Goal: Task Accomplishment & Management: Complete application form

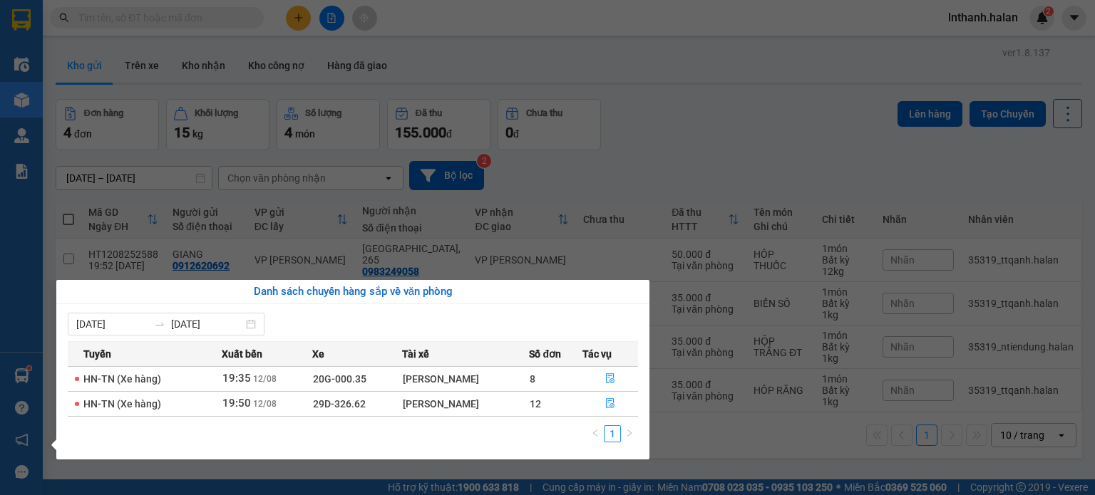
scroll to position [66, 0]
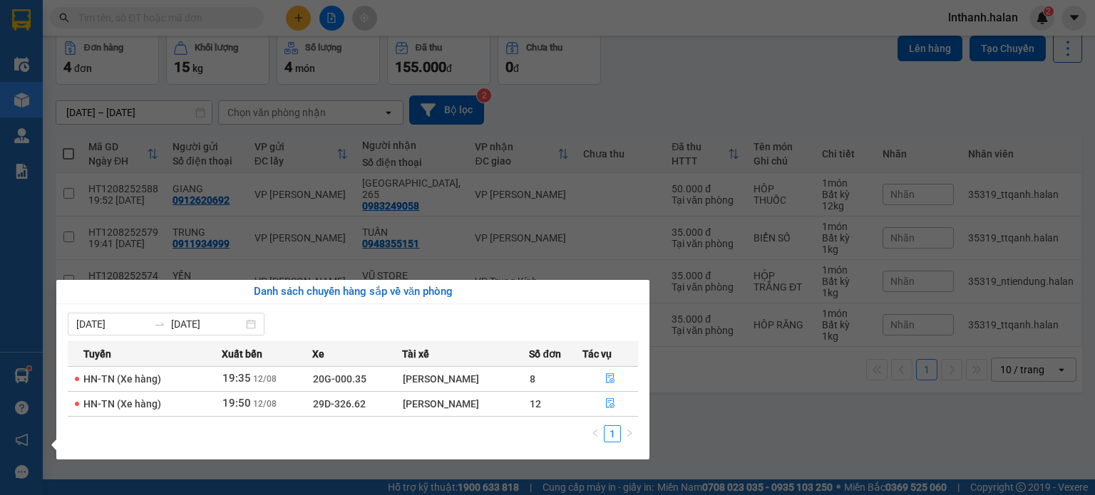
click at [29, 395] on div "Điều hành xe Kho hàng mới Quản Lý Quản lý chuyến Quản lý kiểm kho Báo cáo 12. T…" at bounding box center [21, 247] width 43 height 495
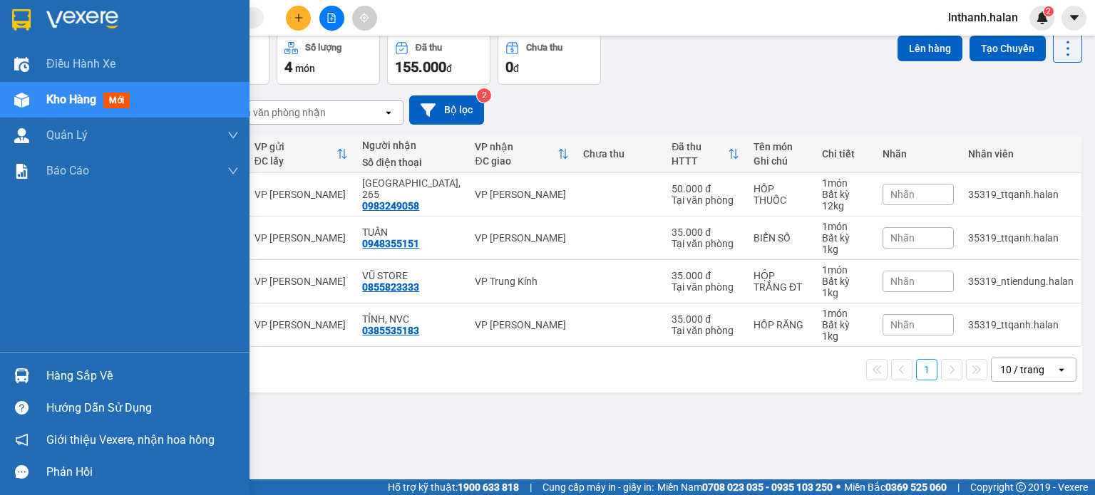
click at [29, 373] on div at bounding box center [21, 375] width 25 height 25
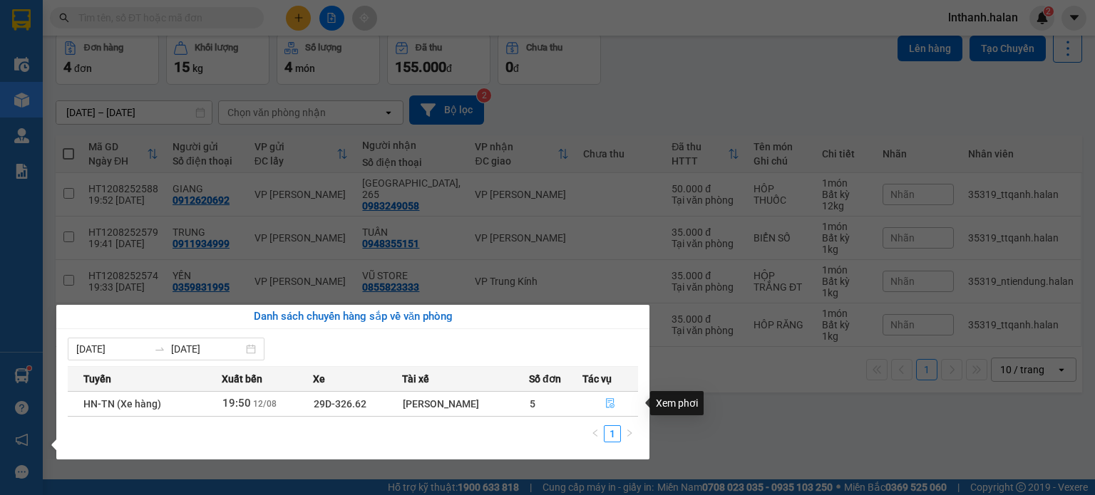
click at [613, 407] on icon "file-done" at bounding box center [610, 403] width 10 height 10
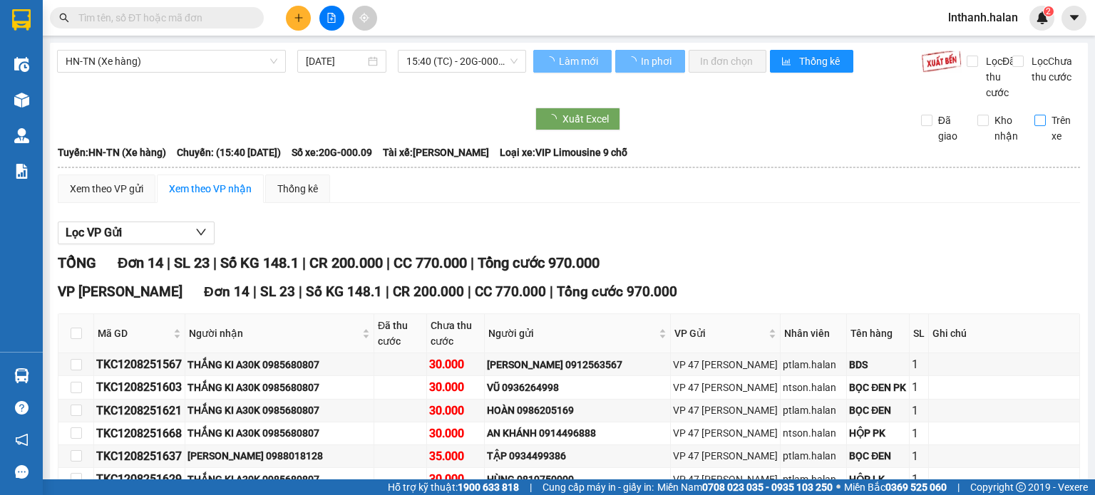
click at [1034, 126] on input "Trên xe" at bounding box center [1039, 120] width 11 height 11
checkbox input "true"
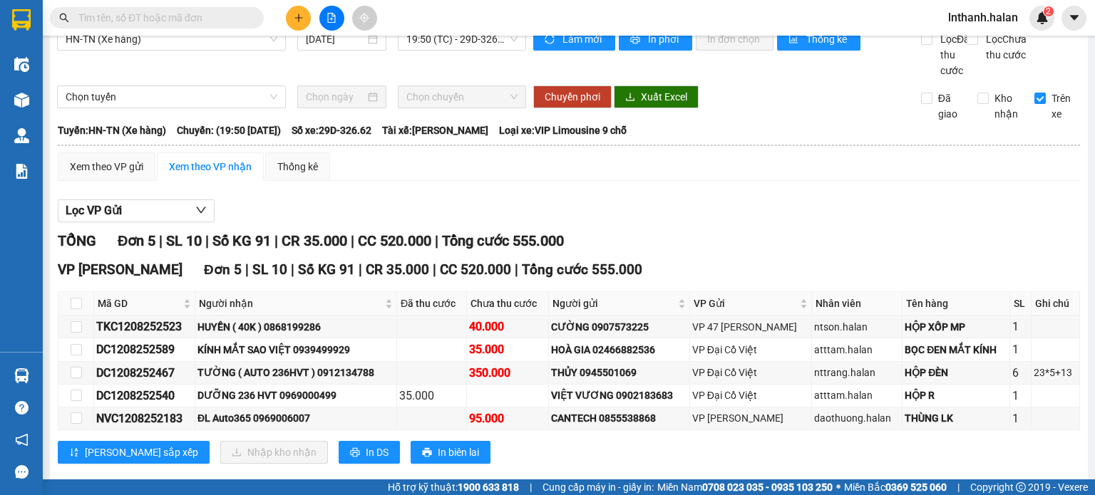
scroll to position [60, 0]
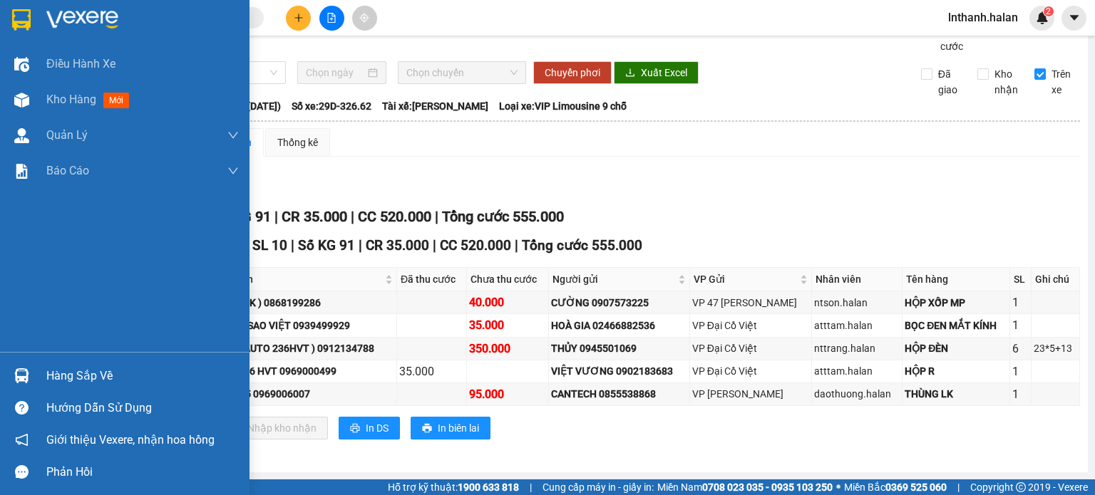
click at [57, 376] on div "Hàng sắp về" at bounding box center [142, 376] width 192 height 21
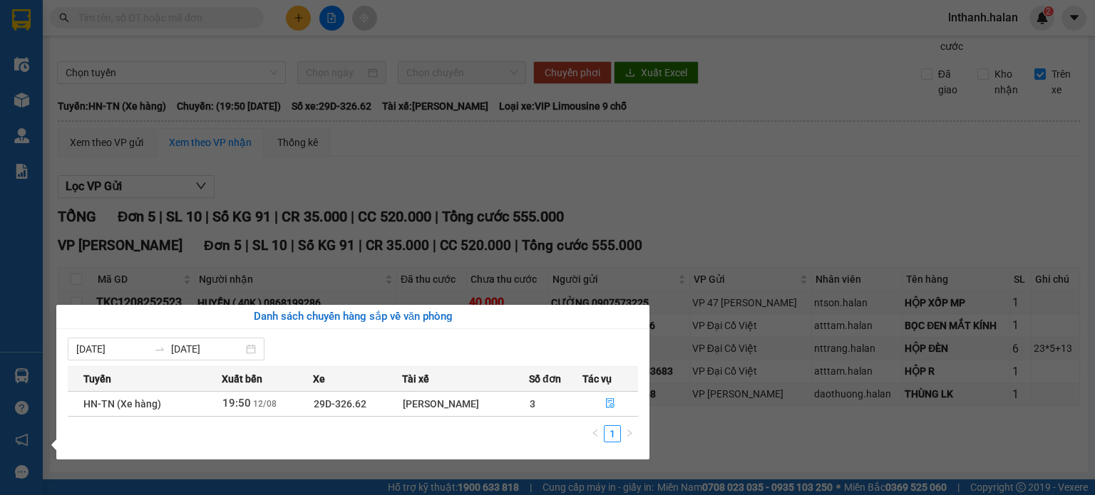
click at [696, 236] on section "Kết quả tìm kiếm ( 0 ) Bộ lọc No Data lnthanh.halan 2 Điều hành xe Kho hàng mới…" at bounding box center [547, 247] width 1095 height 495
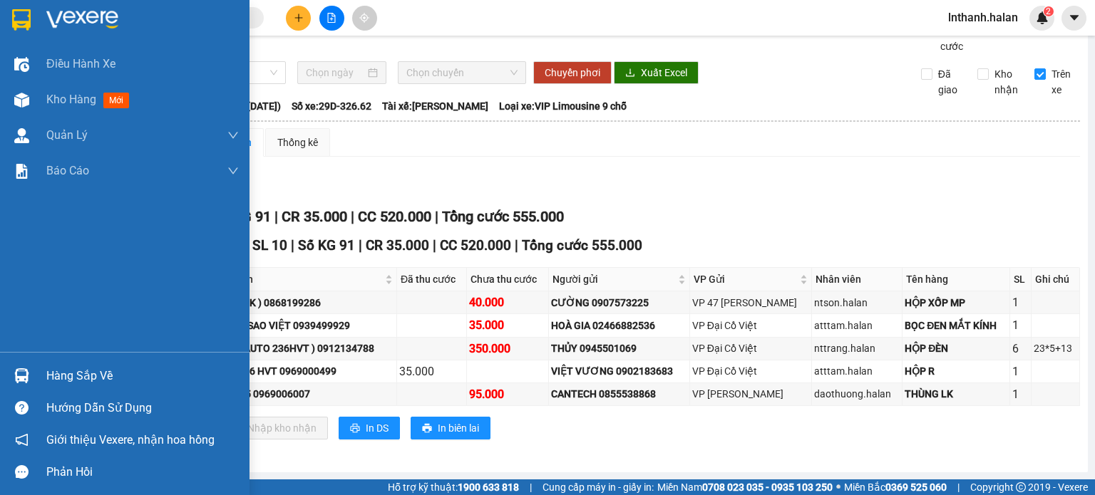
click at [91, 375] on div "Hàng sắp về" at bounding box center [142, 376] width 192 height 21
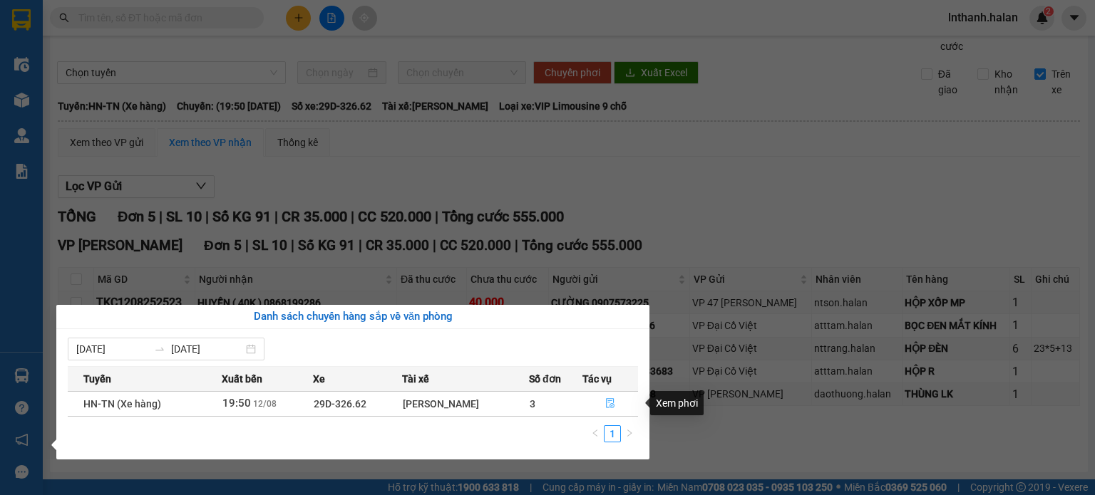
click at [600, 404] on button "button" at bounding box center [610, 404] width 55 height 23
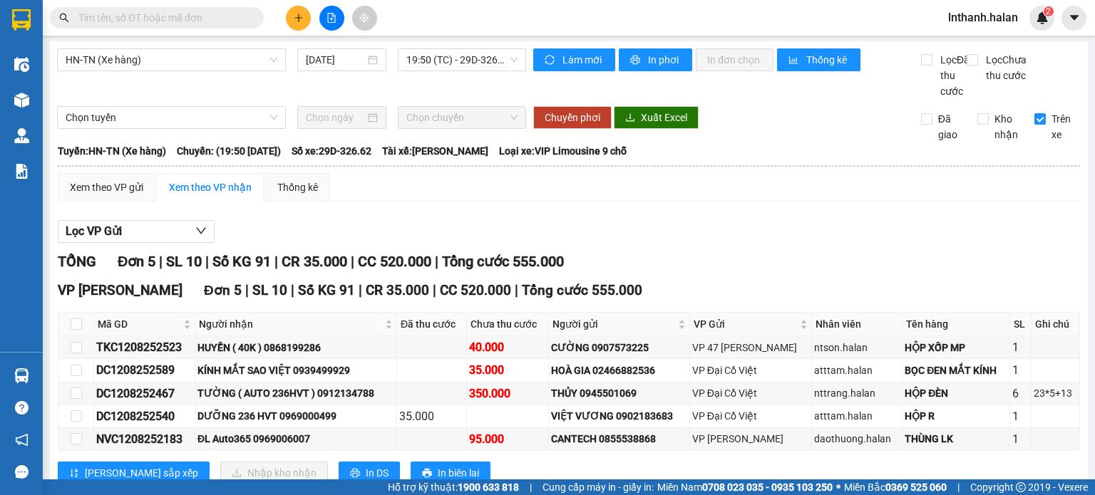
scroll to position [0, 0]
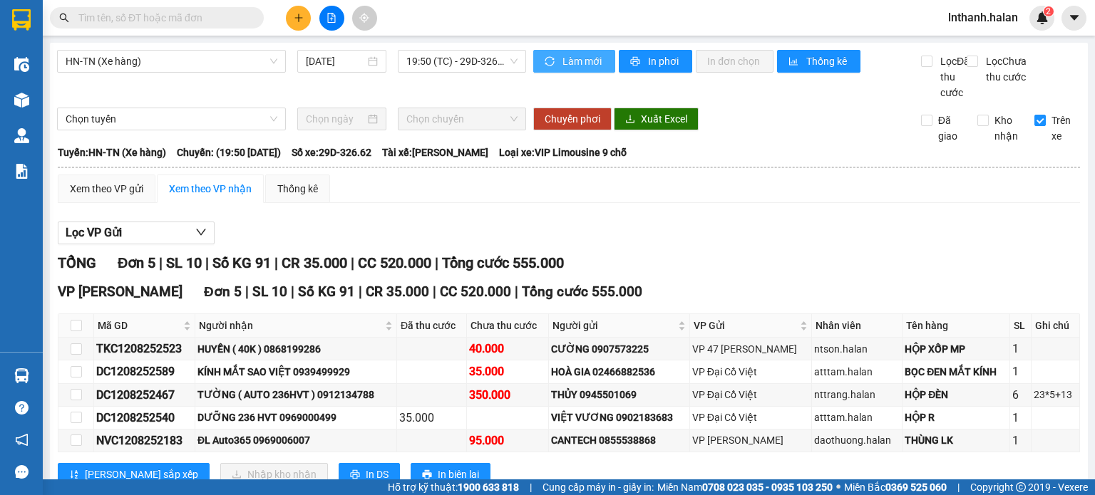
click at [569, 65] on span "Làm mới" at bounding box center [582, 61] width 41 height 16
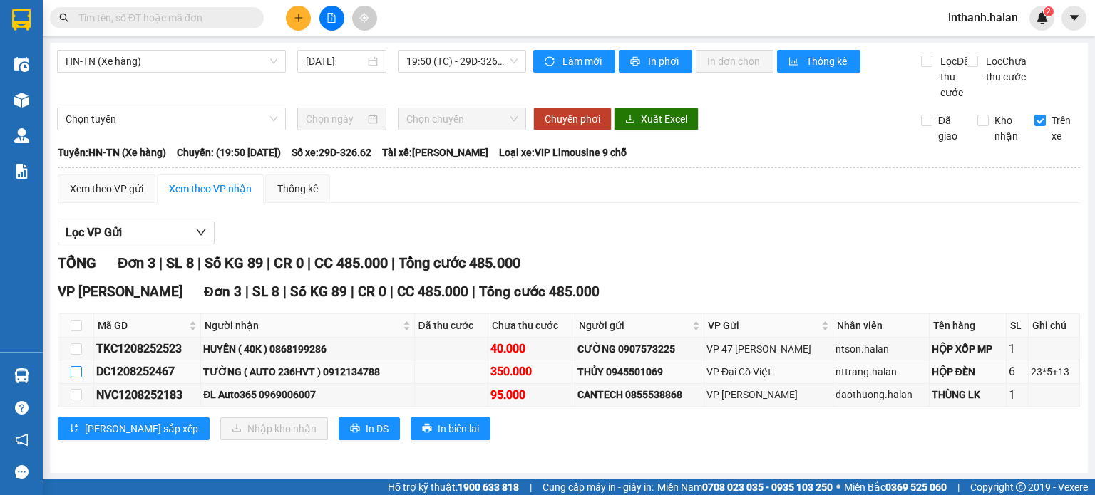
click at [73, 378] on input "checkbox" at bounding box center [76, 371] width 11 height 11
checkbox input "true"
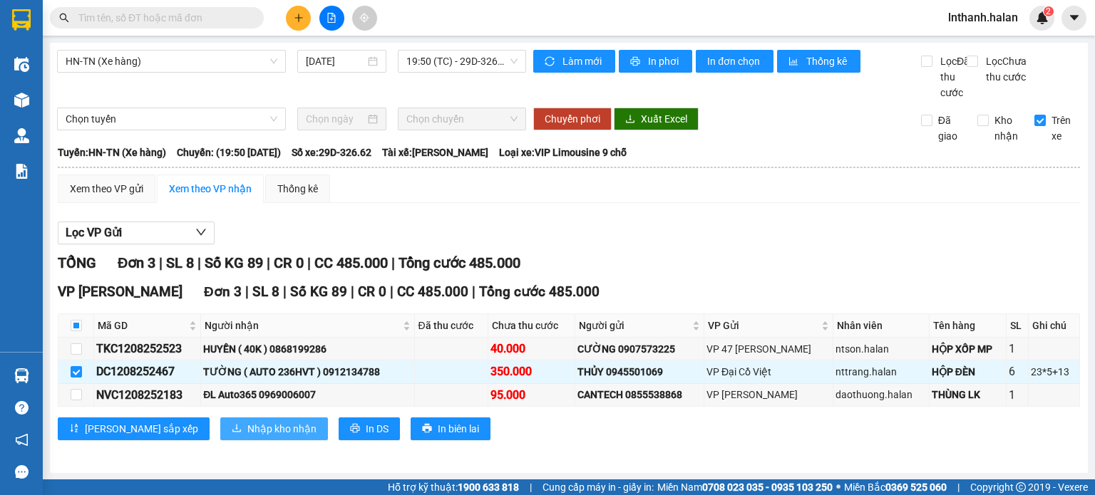
click at [247, 437] on span "Nhập kho nhận" at bounding box center [281, 429] width 69 height 16
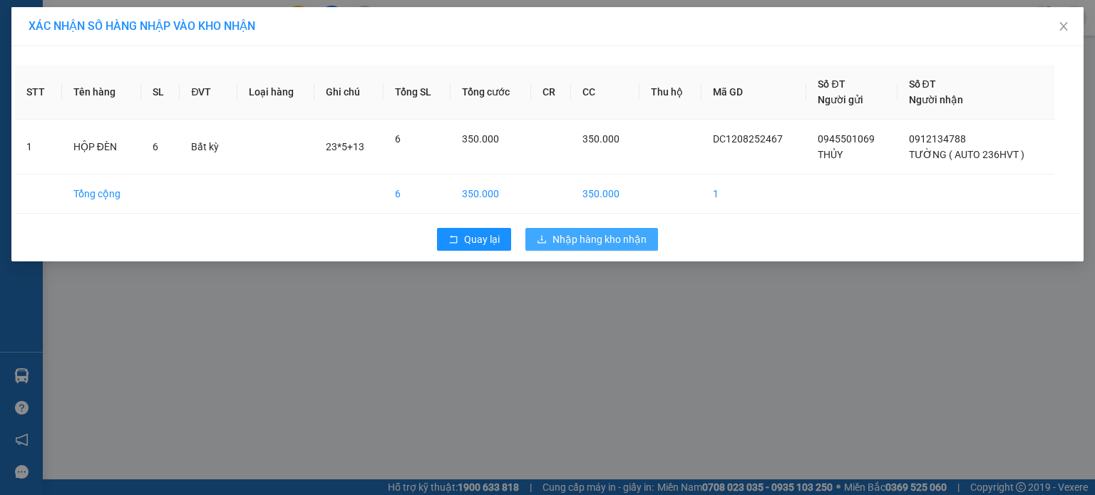
click at [584, 239] on span "Nhập hàng kho nhận" at bounding box center [599, 240] width 94 height 16
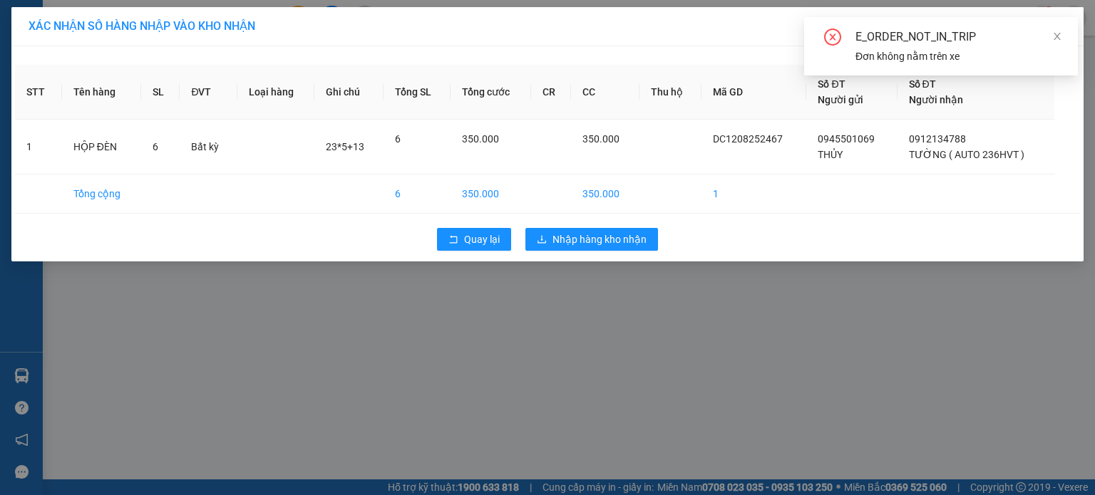
click at [22, 381] on div "XÁC NHẬN SỐ HÀNG NHẬP VÀO KHO NHẬN STT Tên hàng SL ĐVT Loại hàng Ghi chú Tổng S…" at bounding box center [547, 247] width 1095 height 495
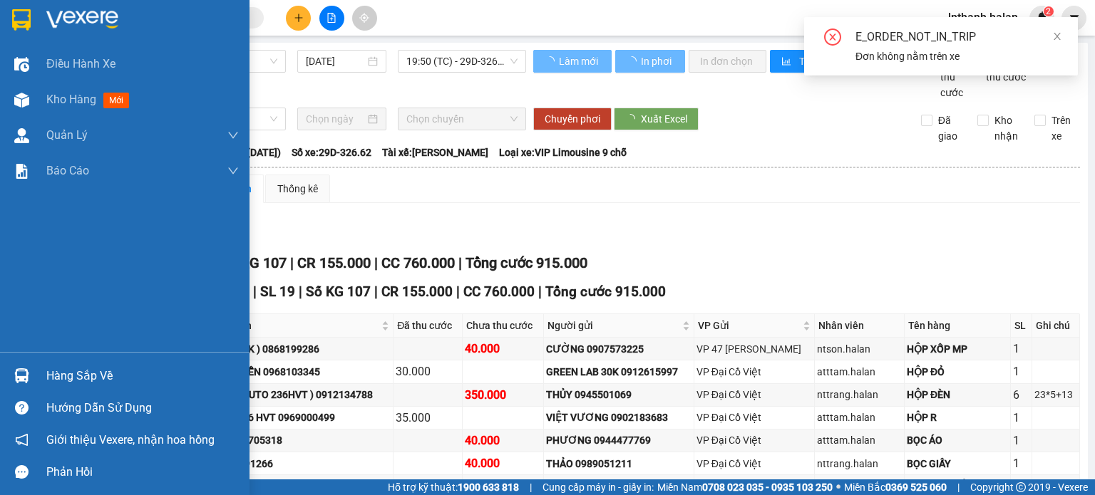
click at [68, 378] on div "Hàng sắp về" at bounding box center [142, 376] width 192 height 21
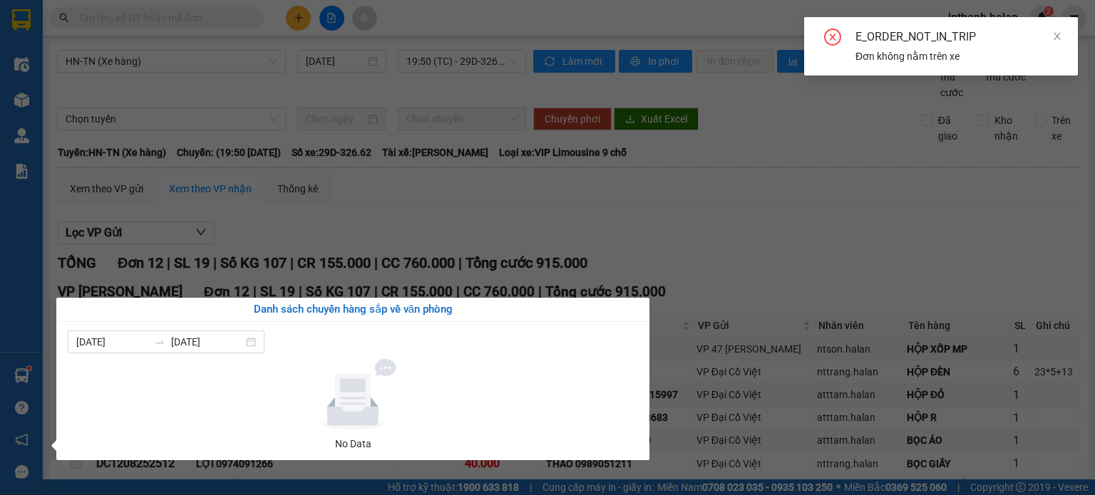
click at [786, 199] on section "Kết quả tìm kiếm ( 0 ) Bộ lọc No Data lnthanh.halan 2 Điều hành xe Kho hàng mới…" at bounding box center [547, 247] width 1095 height 495
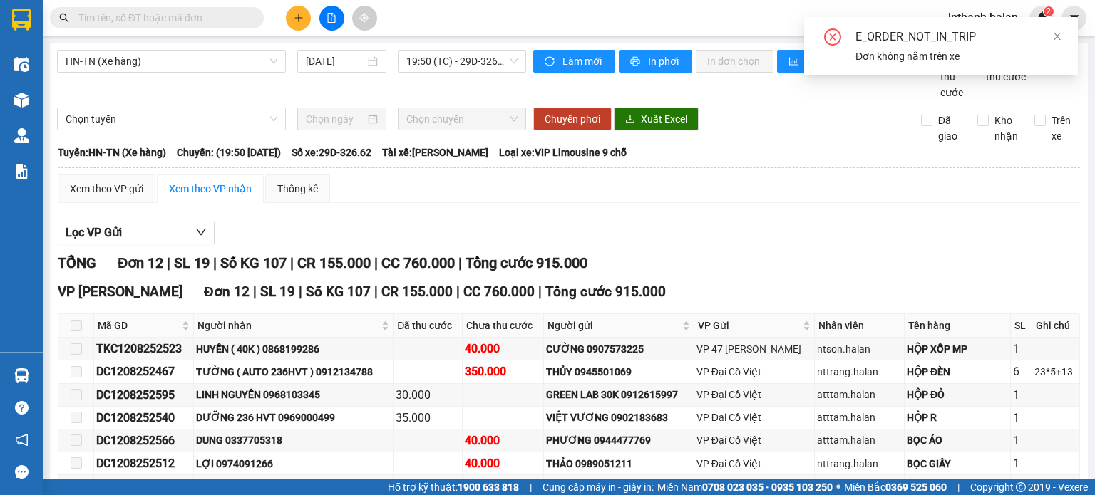
click at [938, 160] on div "Tuyến: HN-TN (Xe hàng) Chuyến: (19:50 - 12/08/2025) Số xe: 29D-326.62 Tài xế: L…" at bounding box center [569, 153] width 1022 height 16
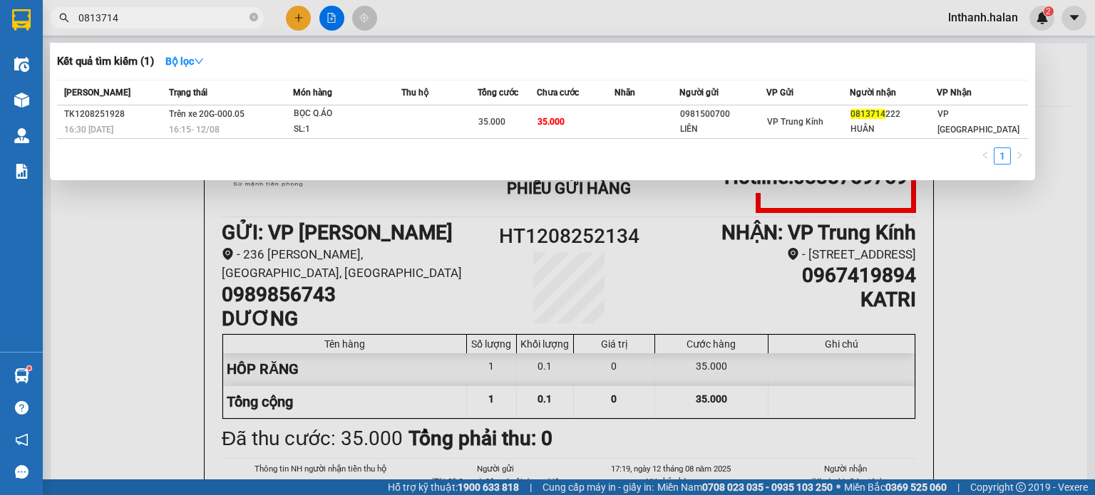
click at [180, 24] on input "0813714" at bounding box center [162, 18] width 168 height 16
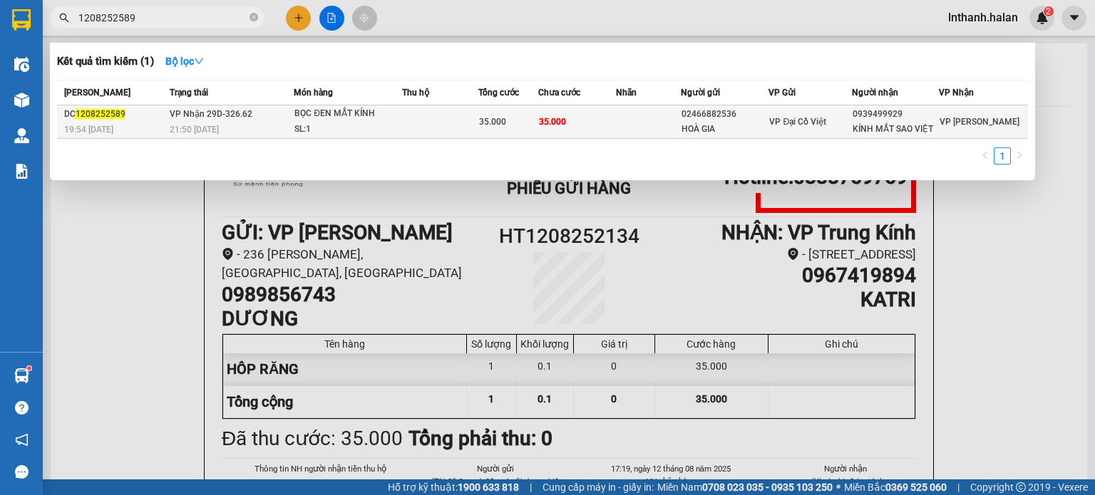
type input "1208252589"
click at [242, 123] on div "21:50 [DATE]" at bounding box center [232, 130] width 124 height 16
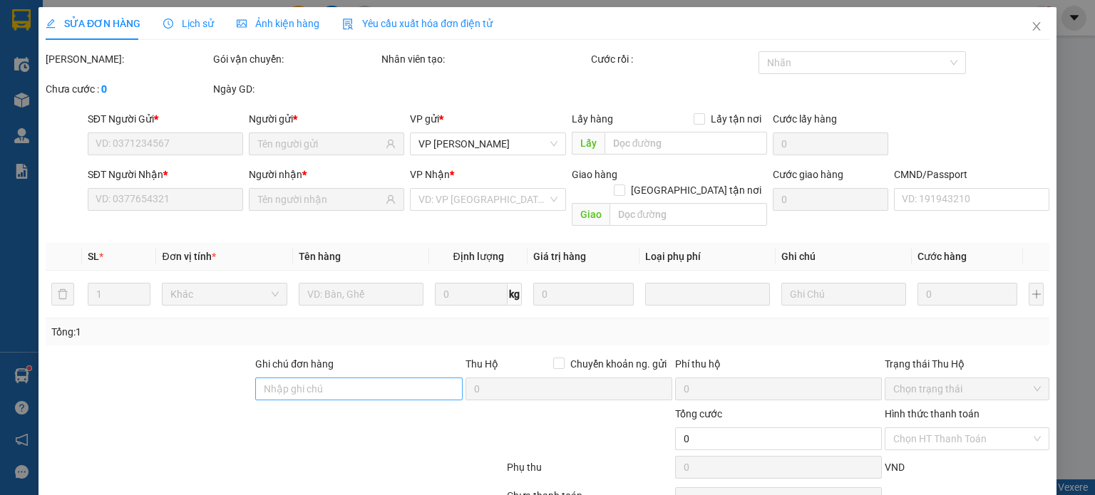
type input "02466882536"
type input "HOÀ GIA"
type input "0939499929"
type input "KÍNH MẮT SAO VIỆT"
type input "35.000"
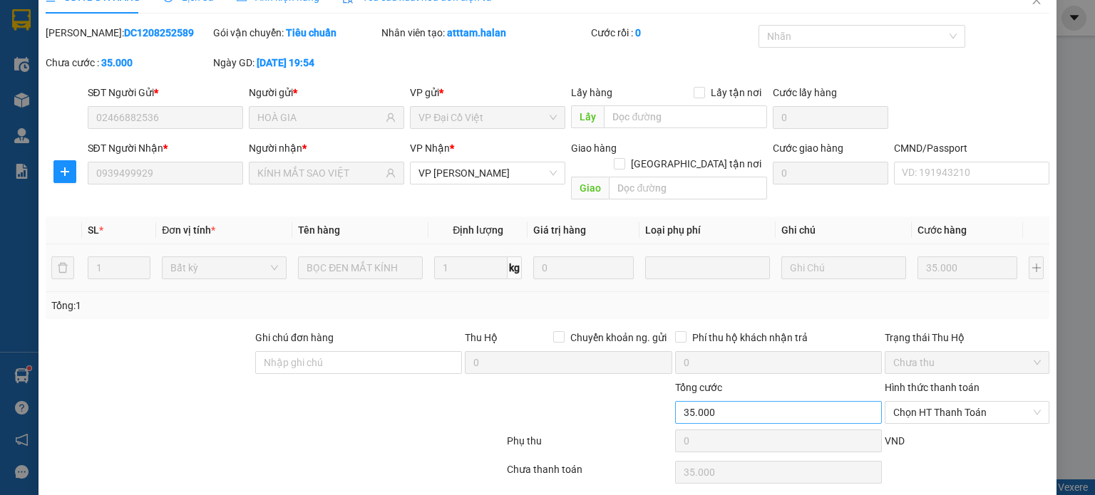
scroll to position [62, 0]
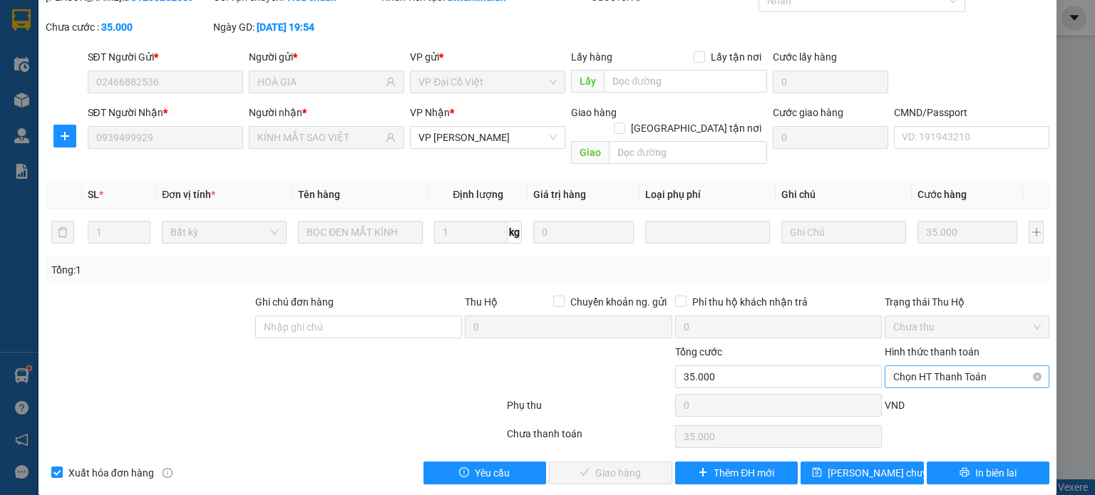
click at [901, 368] on span "Chọn HT Thanh Toán" at bounding box center [967, 376] width 148 height 21
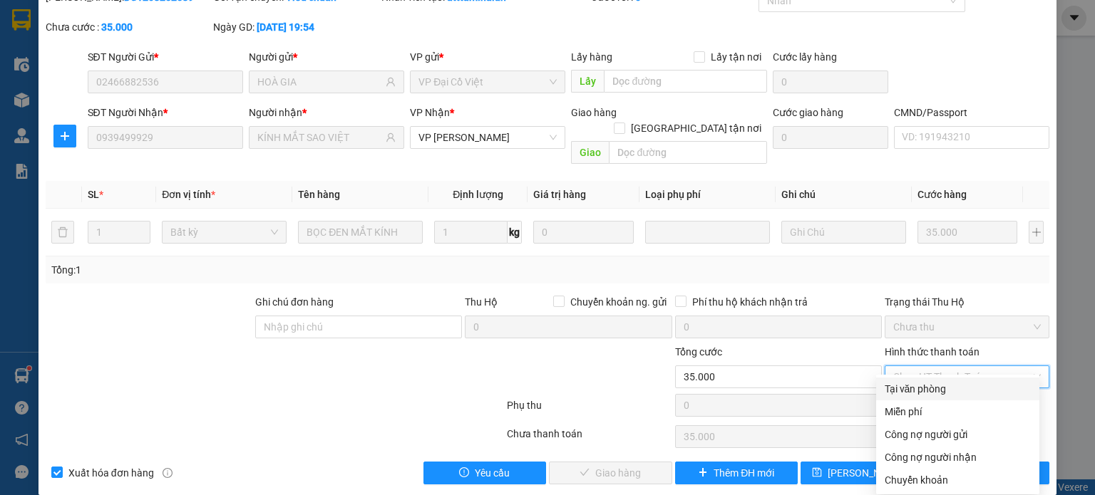
drag, startPoint x: 904, startPoint y: 371, endPoint x: 904, endPoint y: 389, distance: 17.8
click at [904, 389] on div "Tại văn phòng" at bounding box center [957, 389] width 146 height 16
type input "0"
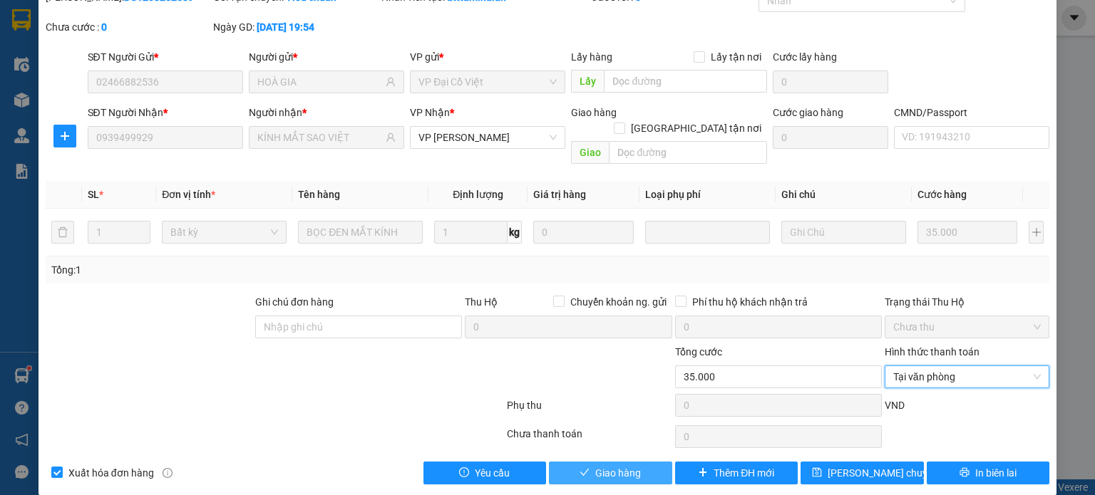
click at [625, 465] on span "Giao hàng" at bounding box center [618, 473] width 46 height 16
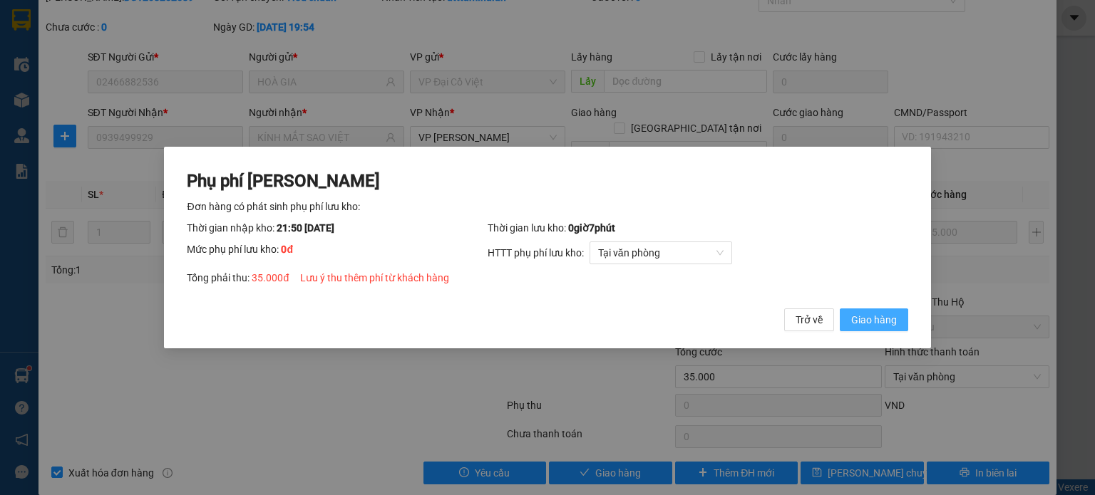
click at [880, 316] on span "Giao hàng" at bounding box center [874, 320] width 46 height 16
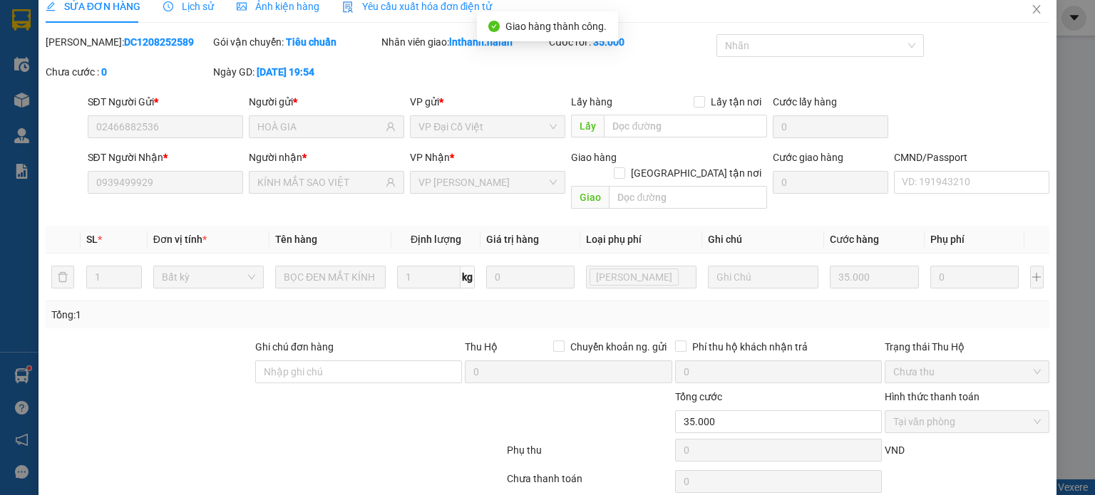
scroll to position [0, 0]
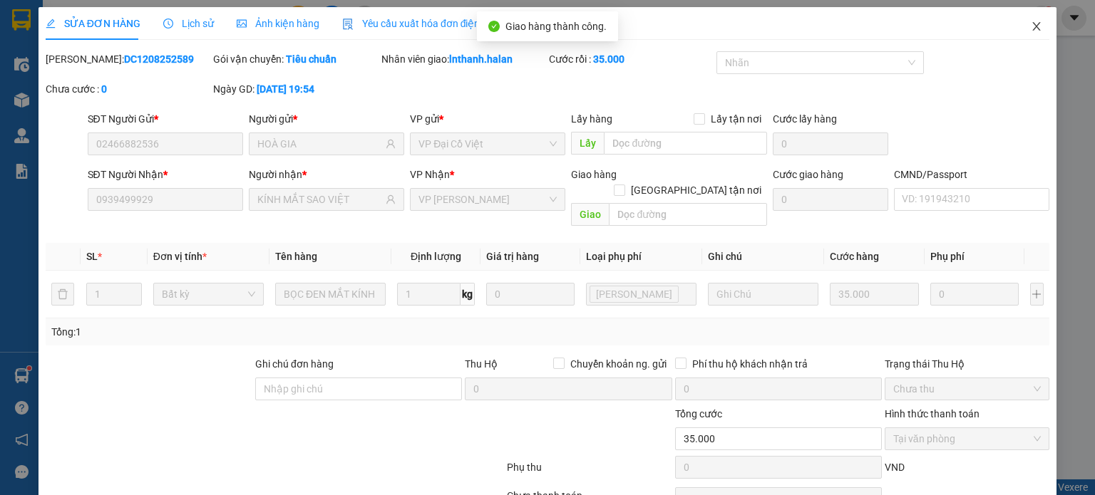
click at [1025, 34] on span "Close" at bounding box center [1036, 27] width 40 height 40
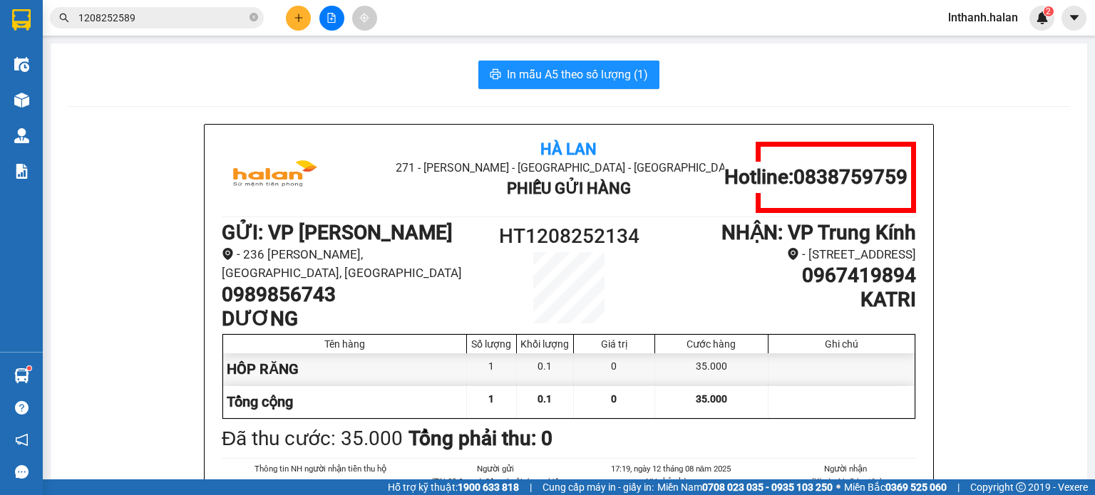
click at [161, 22] on input "1208252589" at bounding box center [162, 18] width 168 height 16
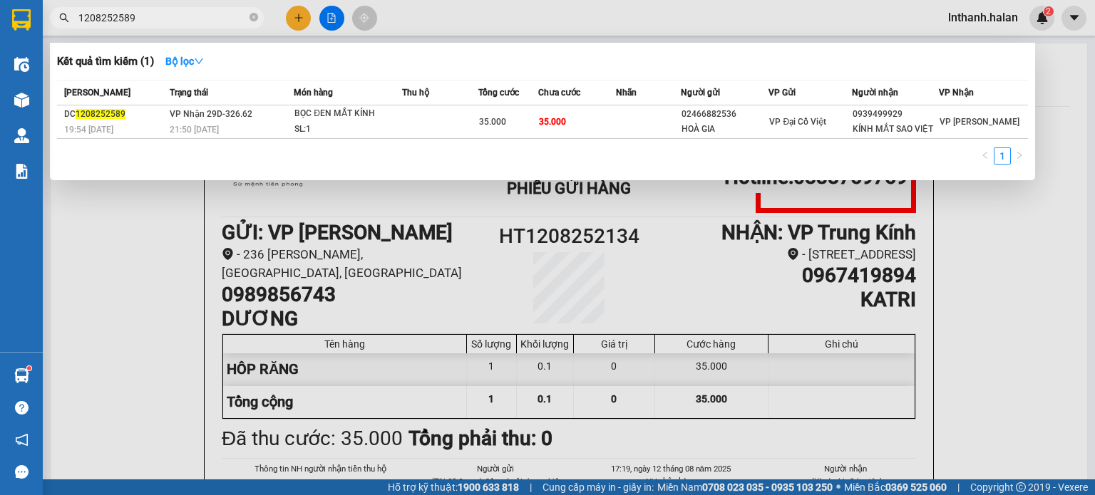
click at [161, 22] on input "1208252589" at bounding box center [162, 18] width 168 height 16
